Goal: Find specific page/section: Find specific page/section

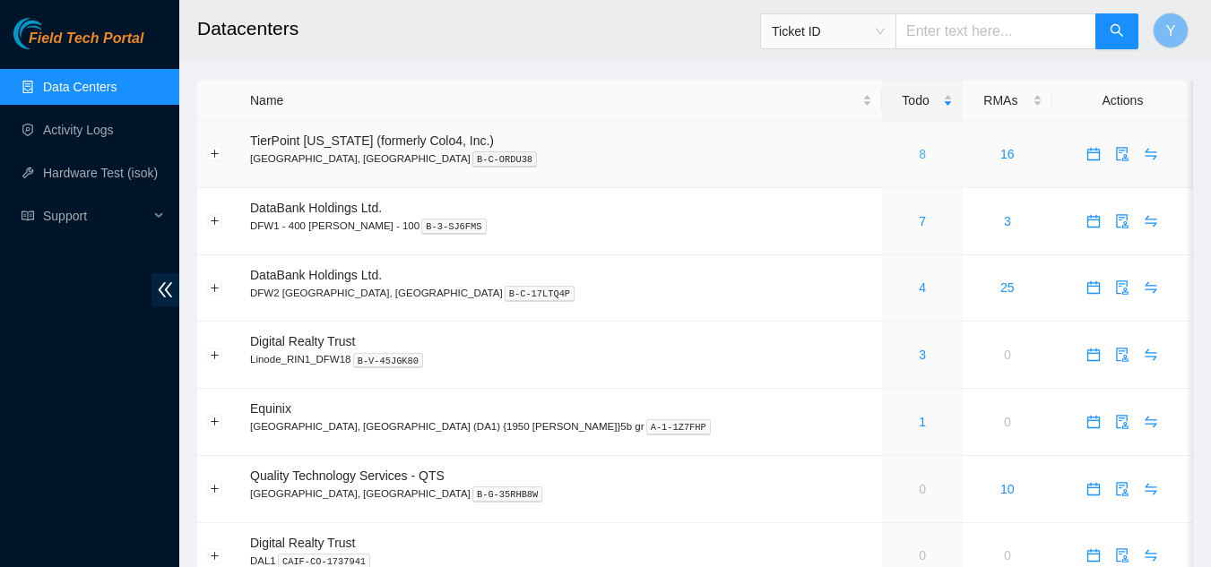
click at [919, 155] on link "8" at bounding box center [922, 154] width 7 height 14
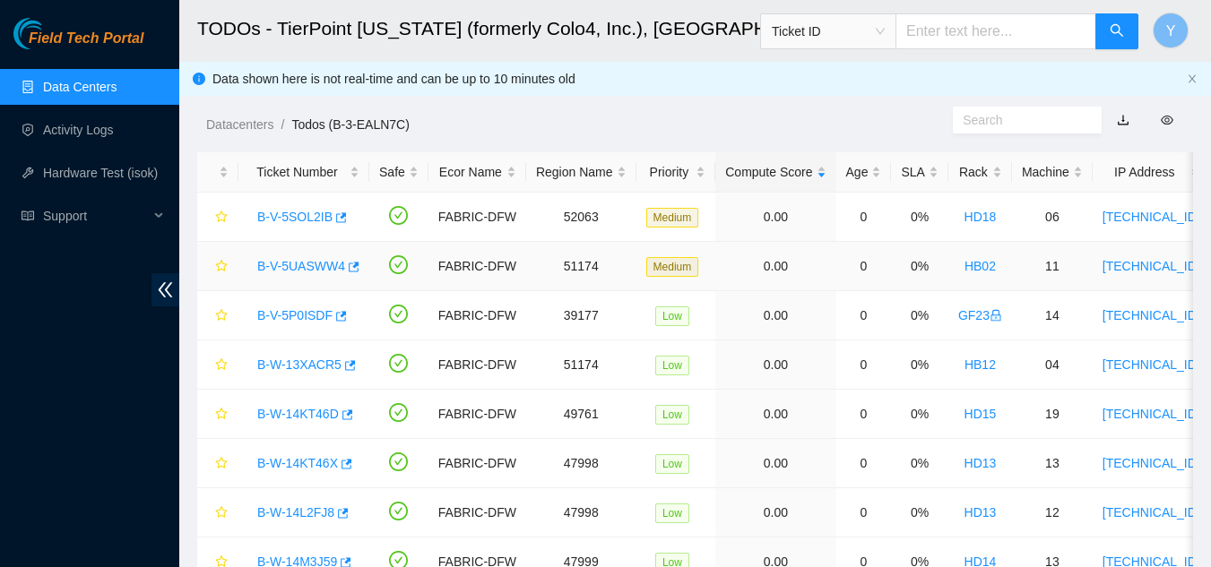
click at [301, 266] on link "B-V-5UASWW4" at bounding box center [301, 266] width 88 height 14
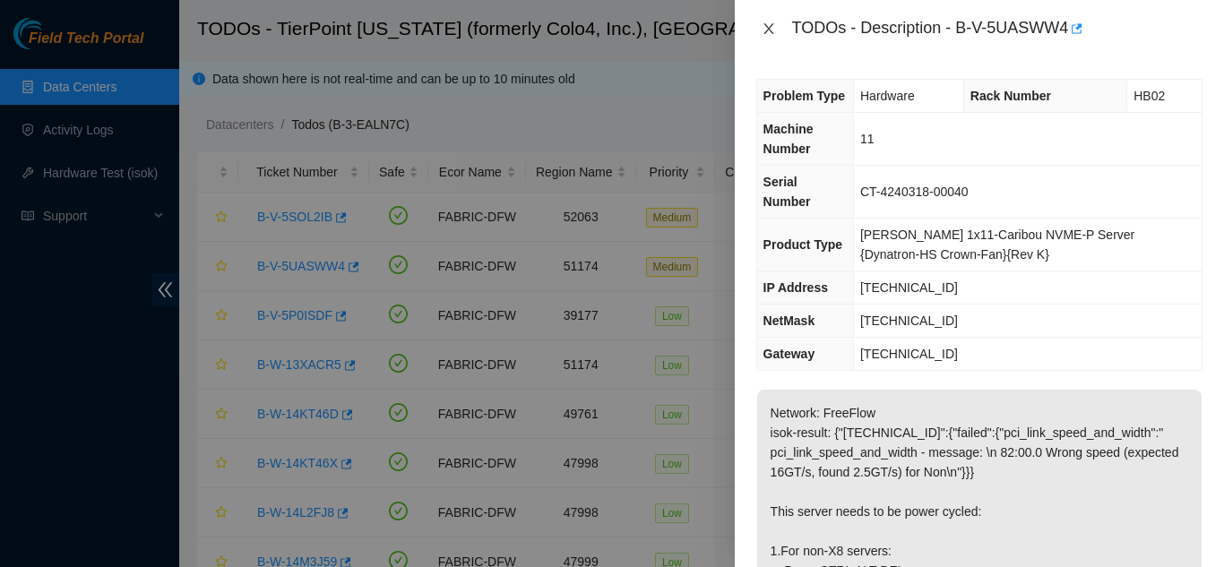
click at [766, 31] on icon "close" at bounding box center [769, 29] width 14 height 14
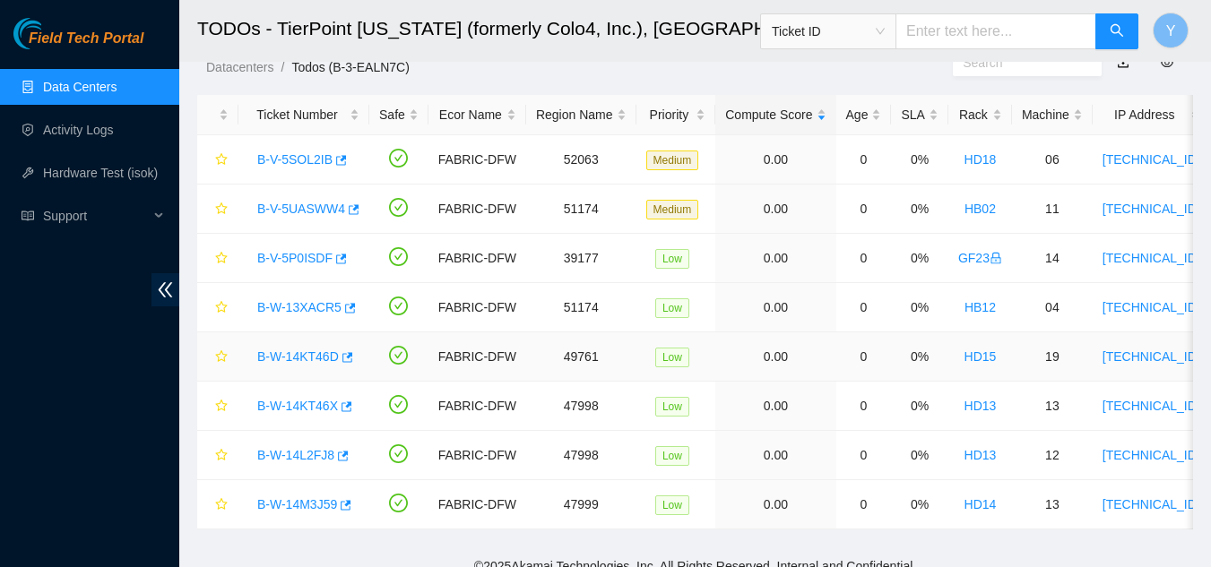
scroll to position [89, 0]
